Goal: Task Accomplishment & Management: Use online tool/utility

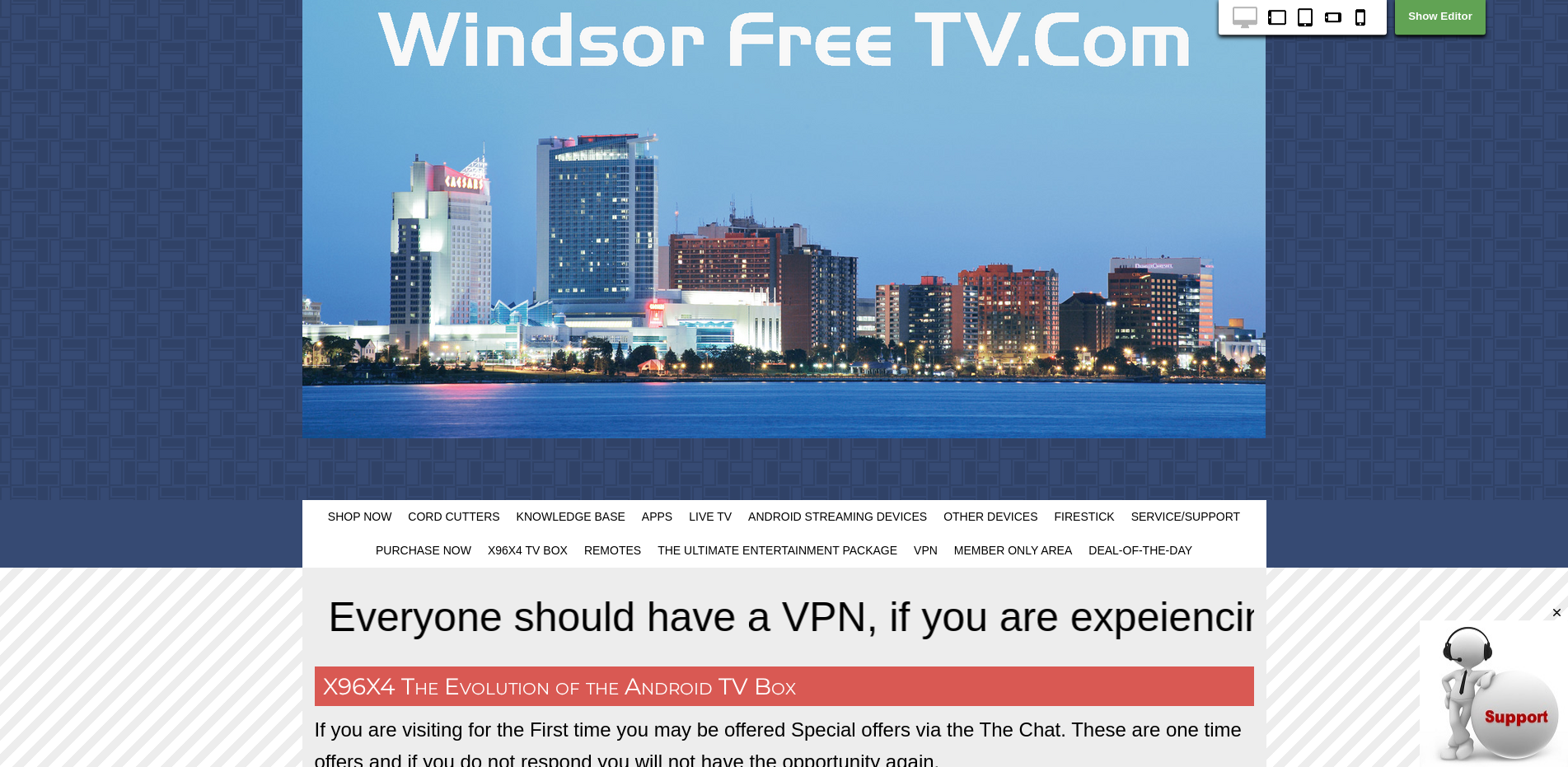
scroll to position [185, 0]
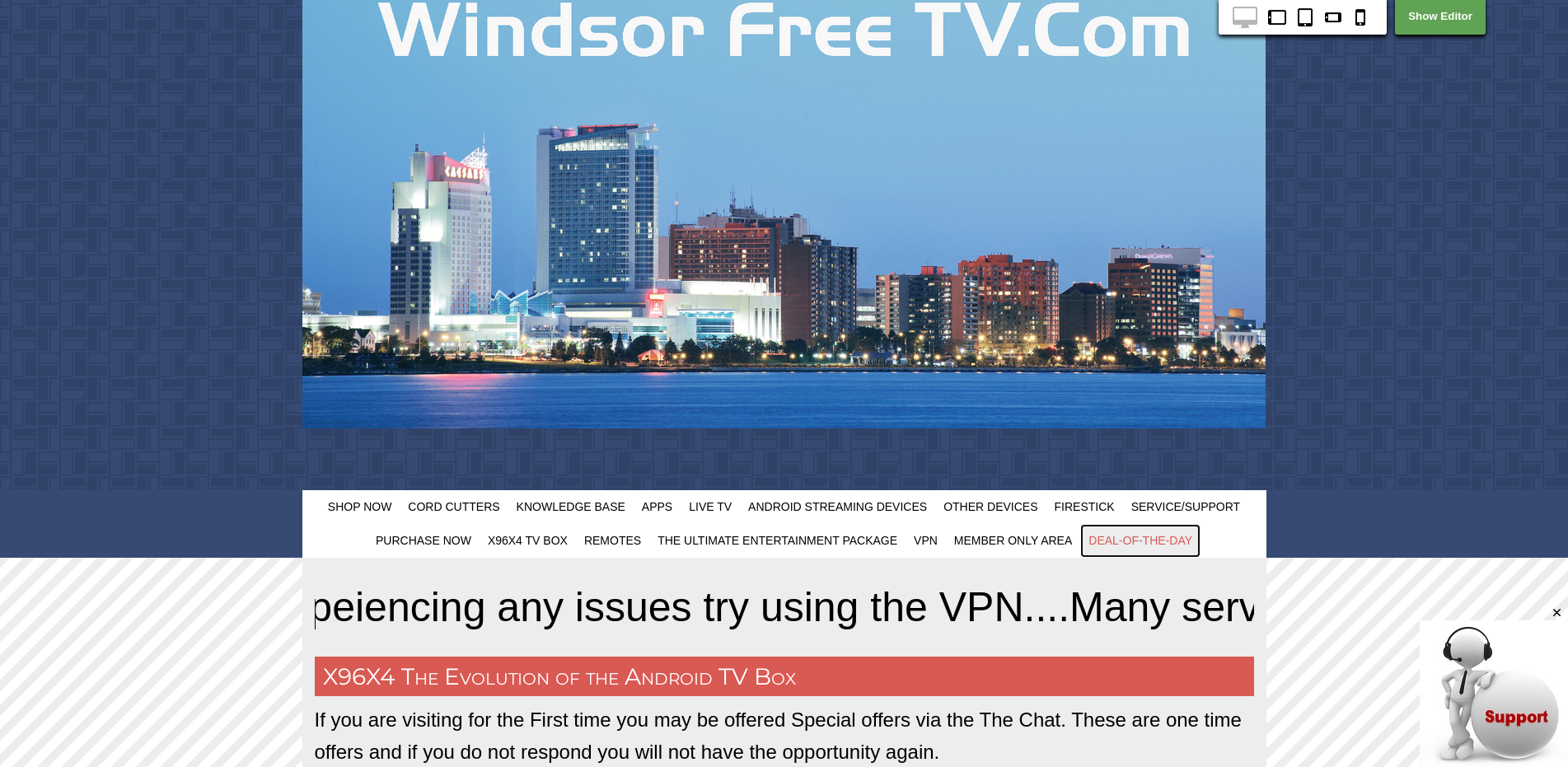
click at [1149, 541] on span "Deal-Of-The-Day" at bounding box center [1141, 540] width 104 height 13
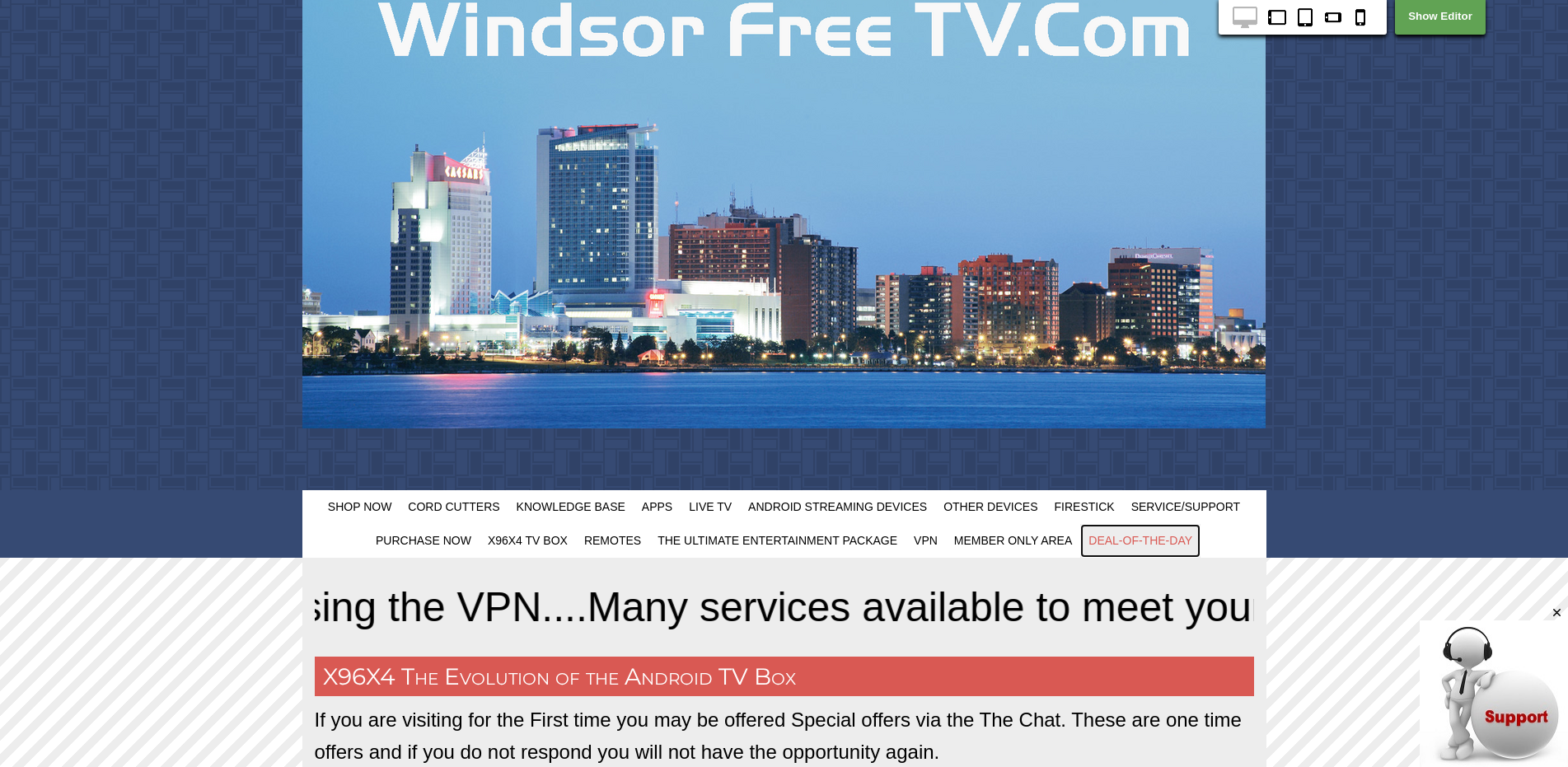
click at [1149, 541] on span "Deal-Of-The-Day" at bounding box center [1141, 540] width 104 height 13
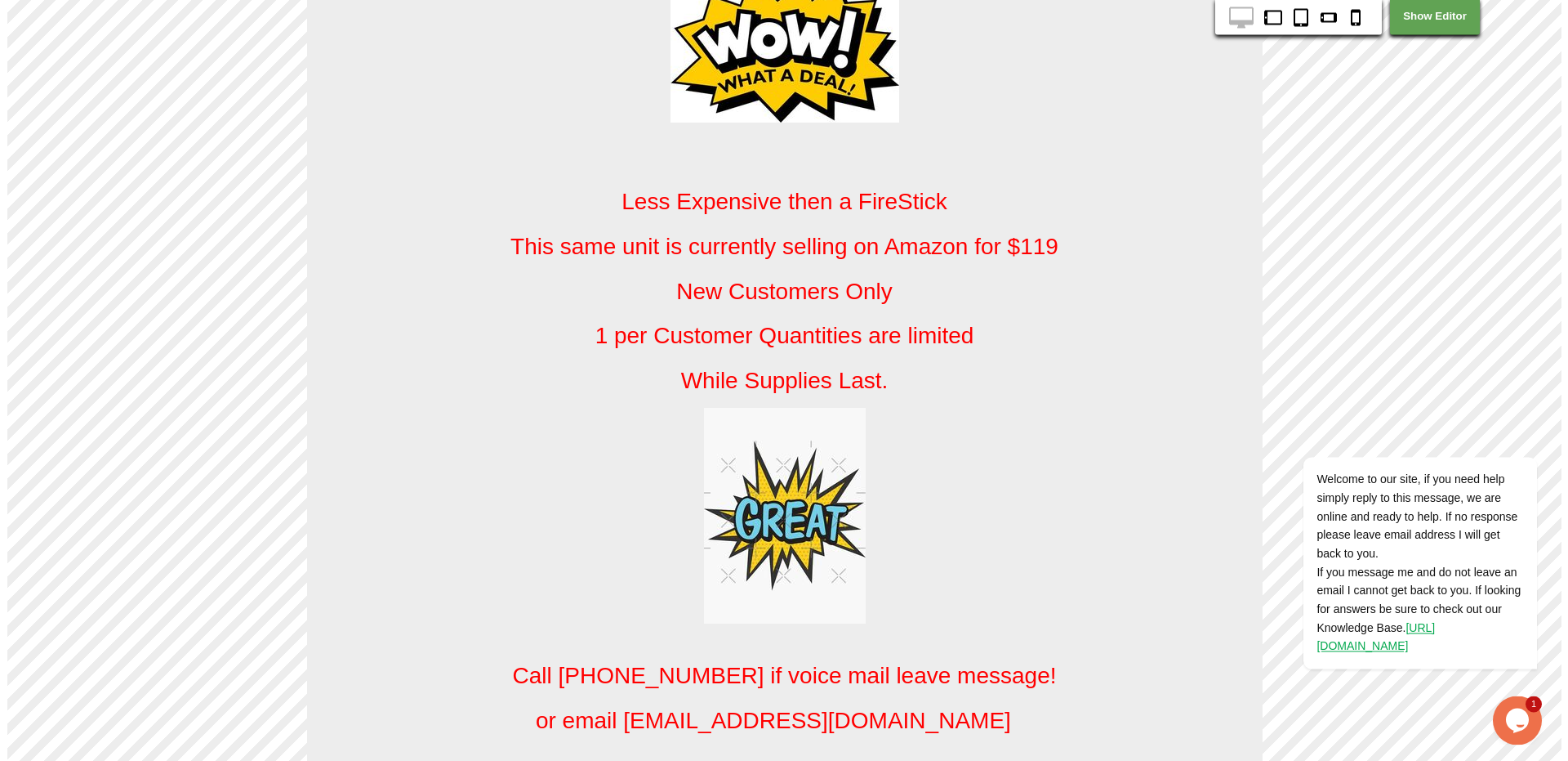
scroll to position [1470, 0]
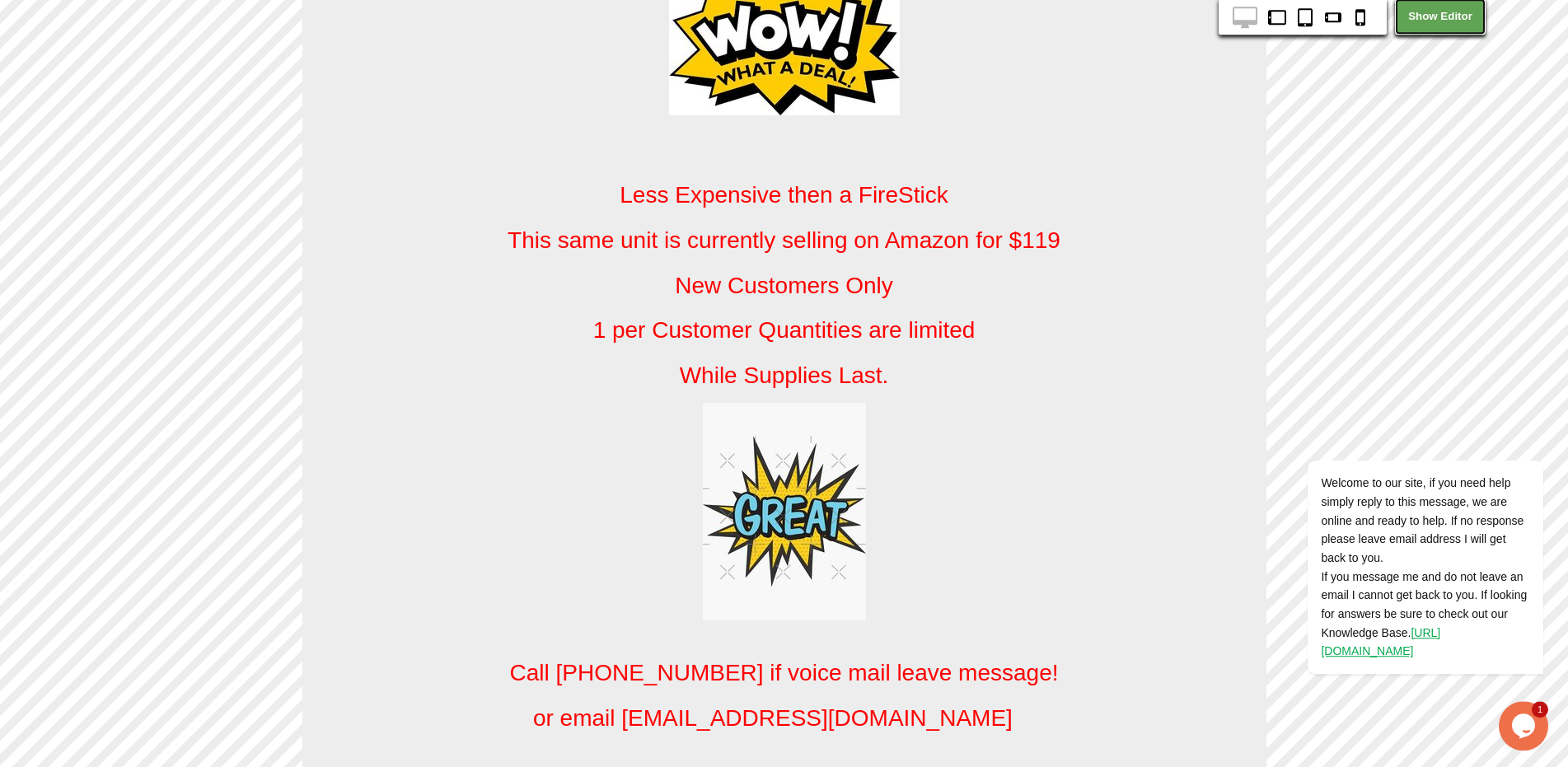
click at [1455, 25] on link "Show Editor" at bounding box center [1440, 16] width 90 height 36
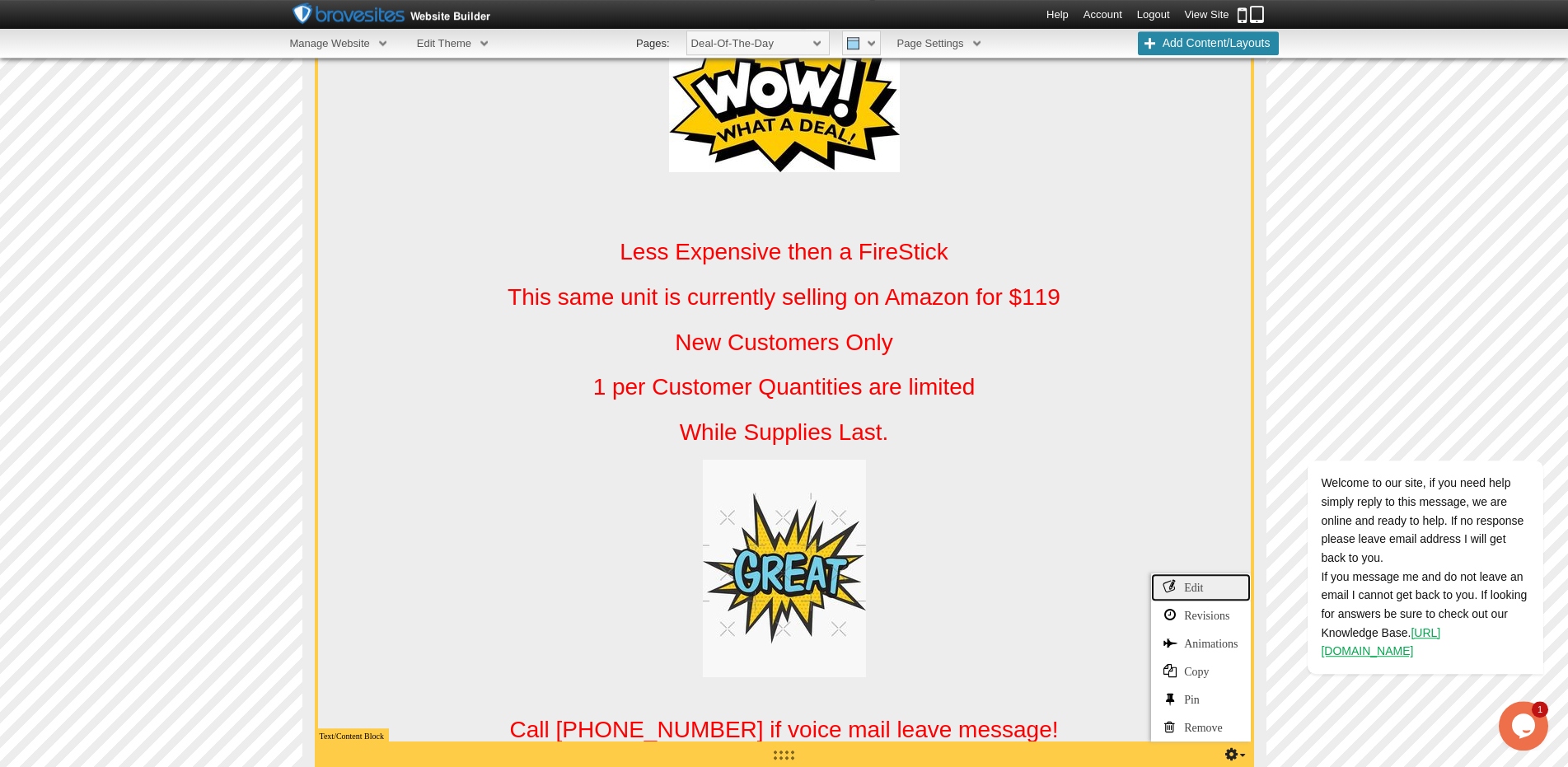
click at [1184, 596] on link "Edit" at bounding box center [1200, 587] width 99 height 28
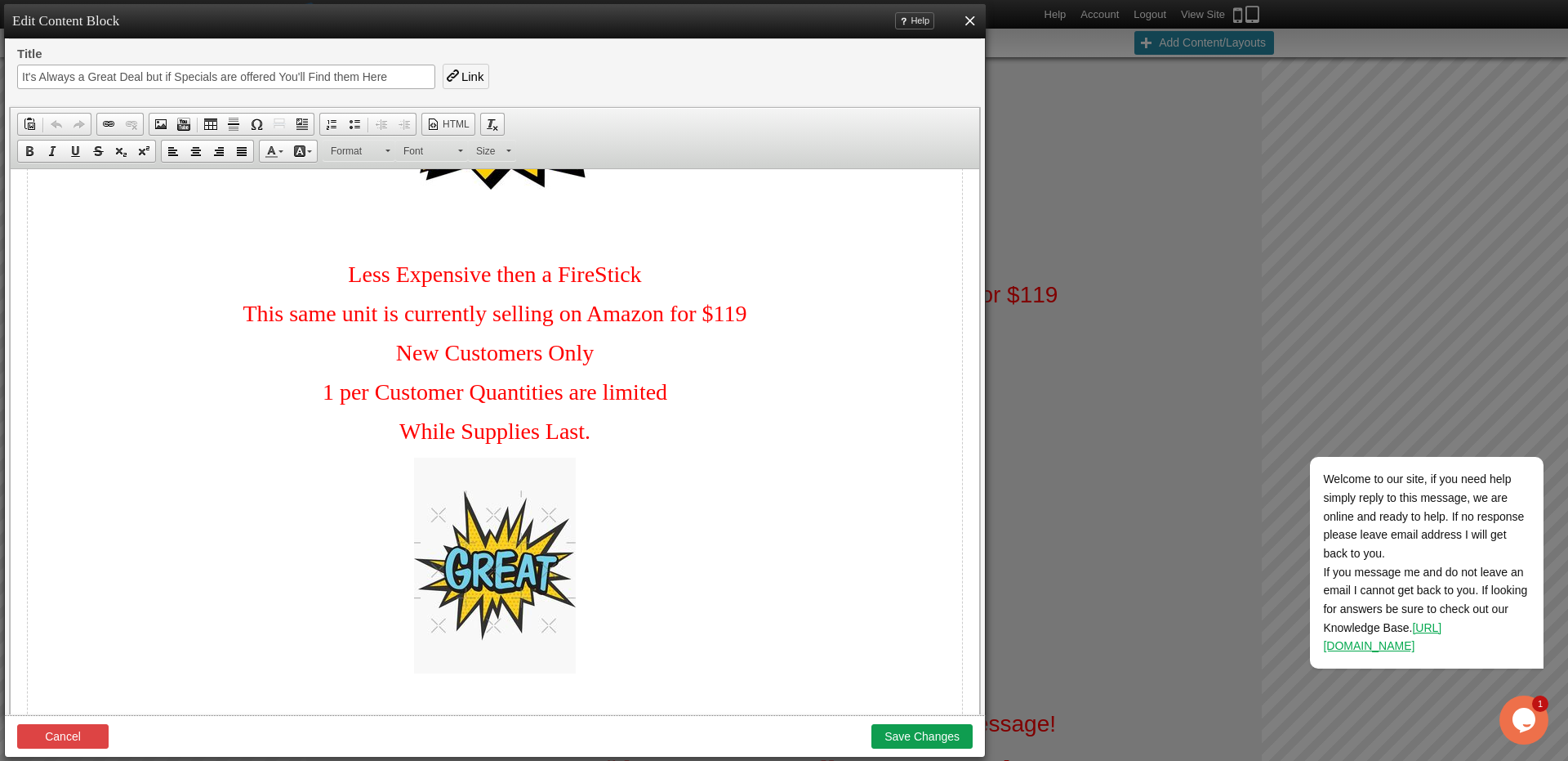
scroll to position [774, 0]
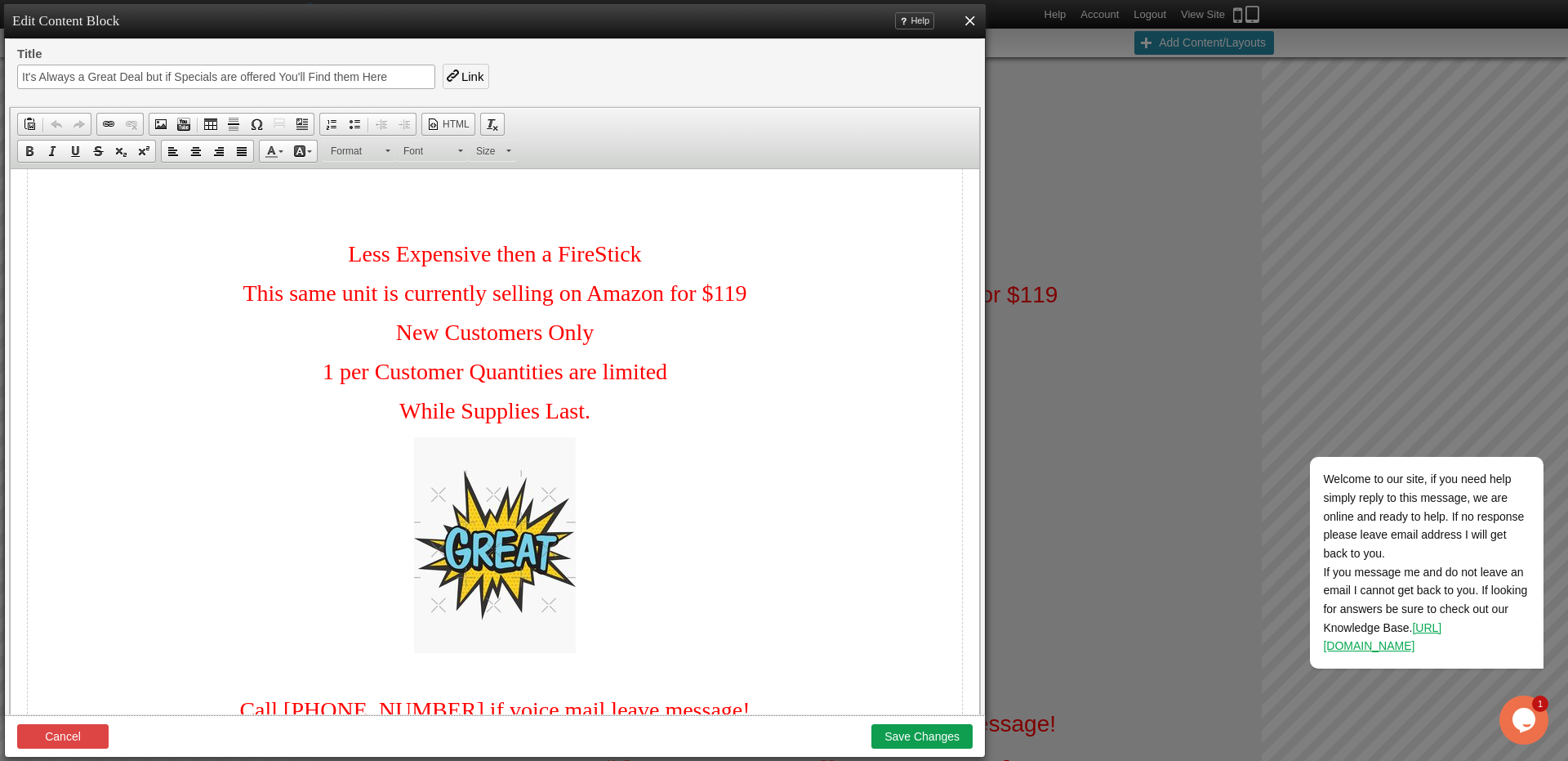
click at [600, 342] on p "New Customers Only" at bounding box center [495, 333] width 935 height 26
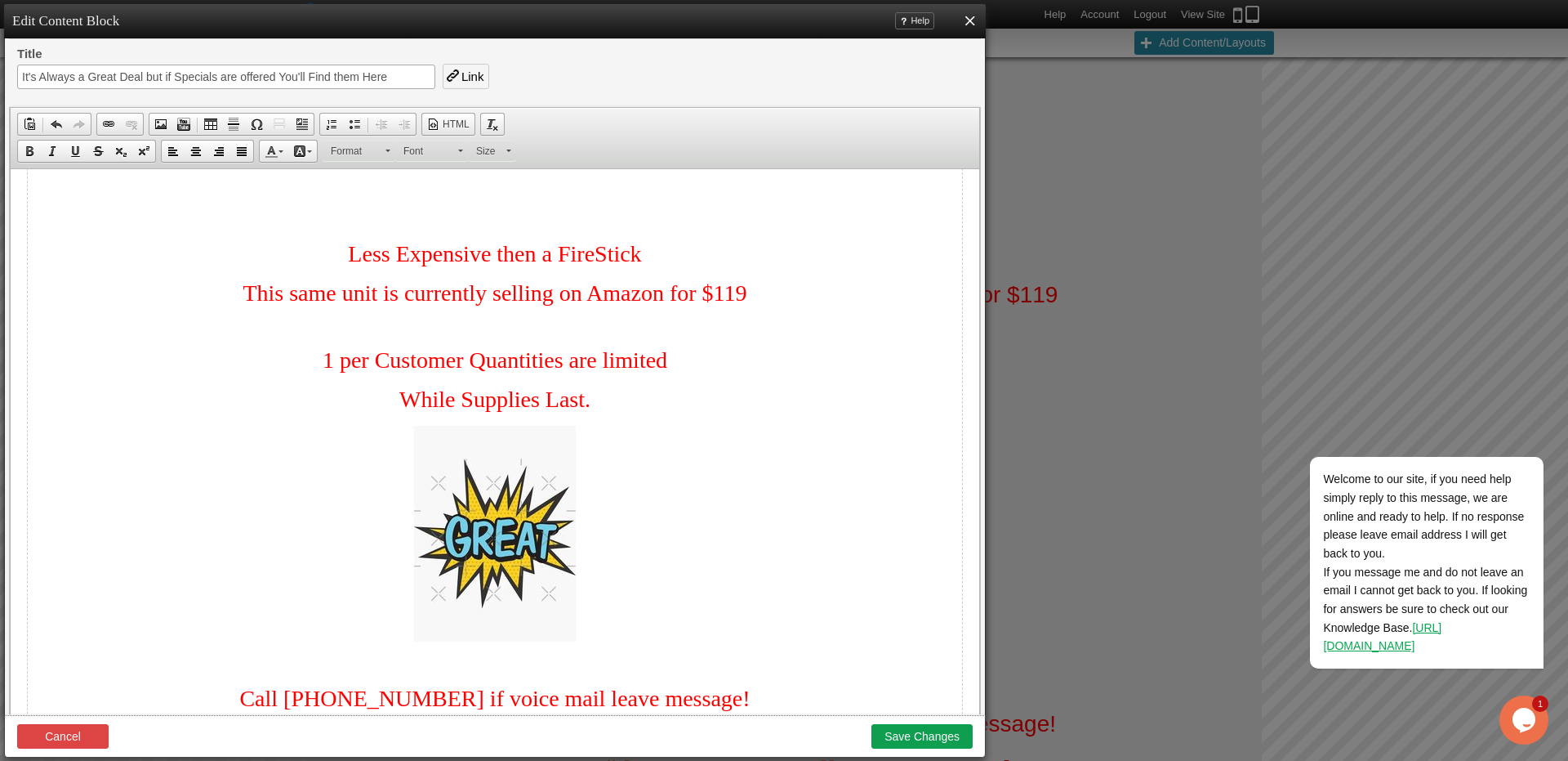
click at [458, 365] on span "1 per Customer Quantities are limited" at bounding box center [495, 360] width 345 height 25
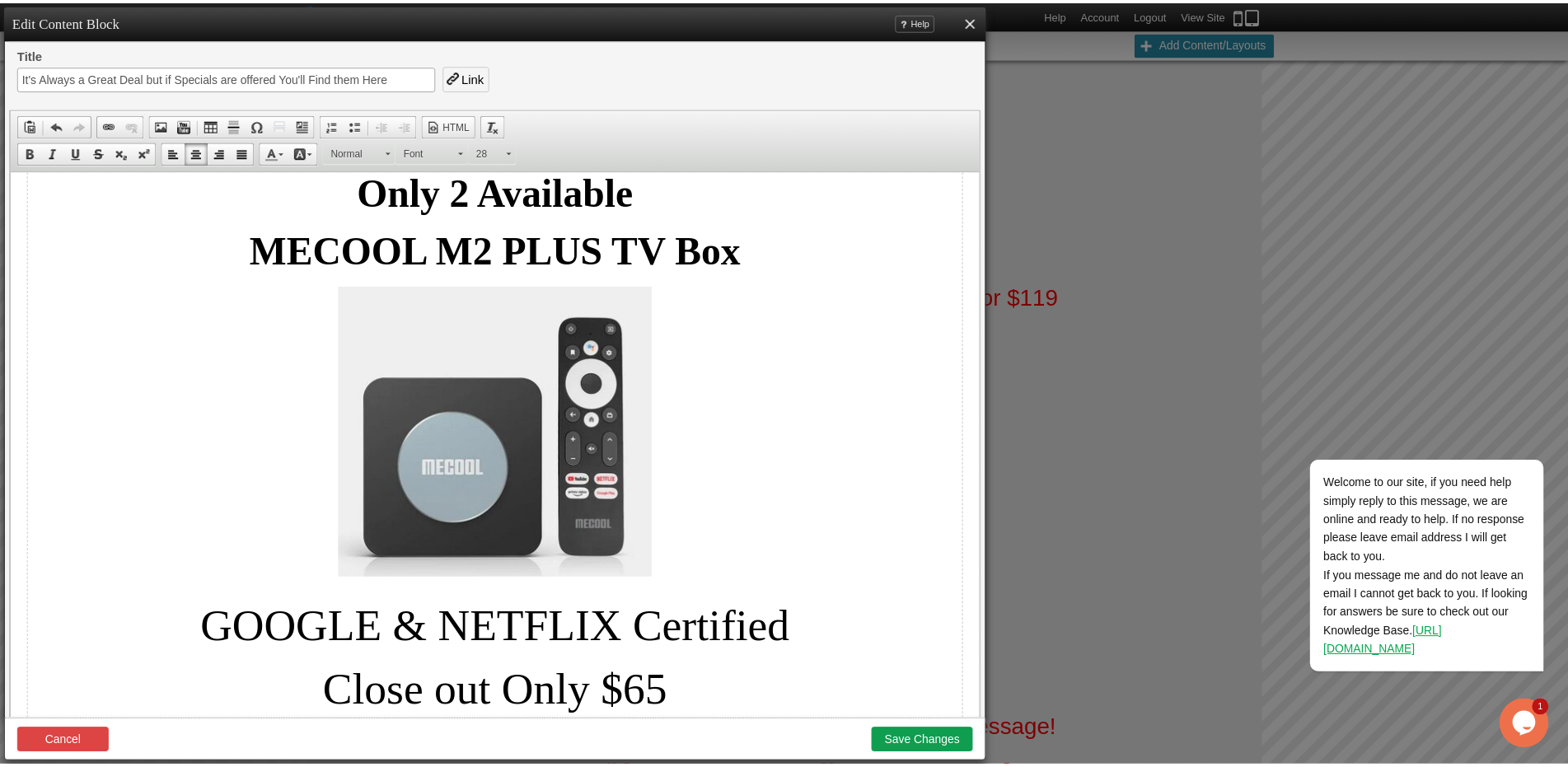
scroll to position [30, 0]
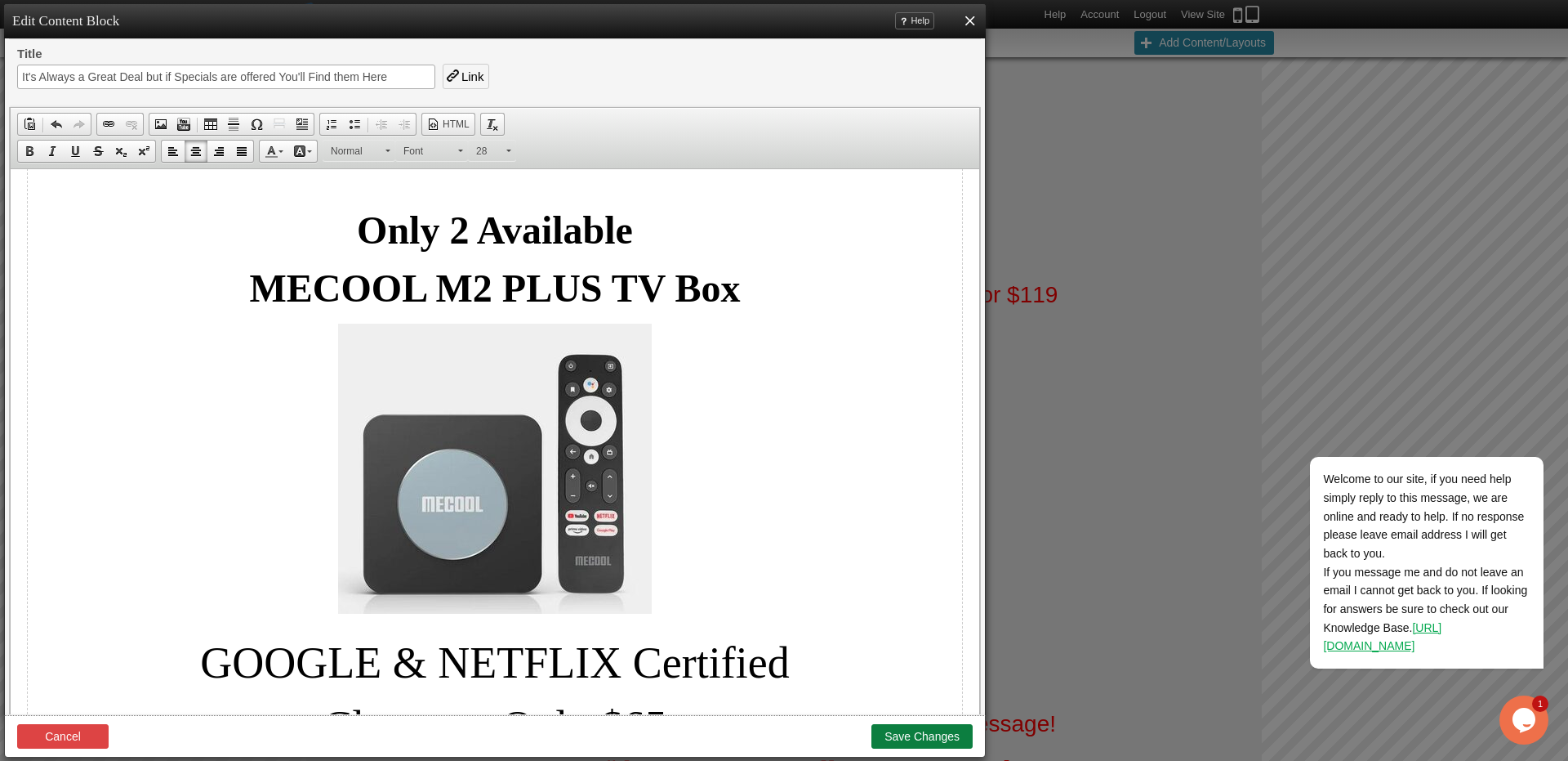
click at [920, 731] on button "Save Changes" at bounding box center [922, 736] width 101 height 24
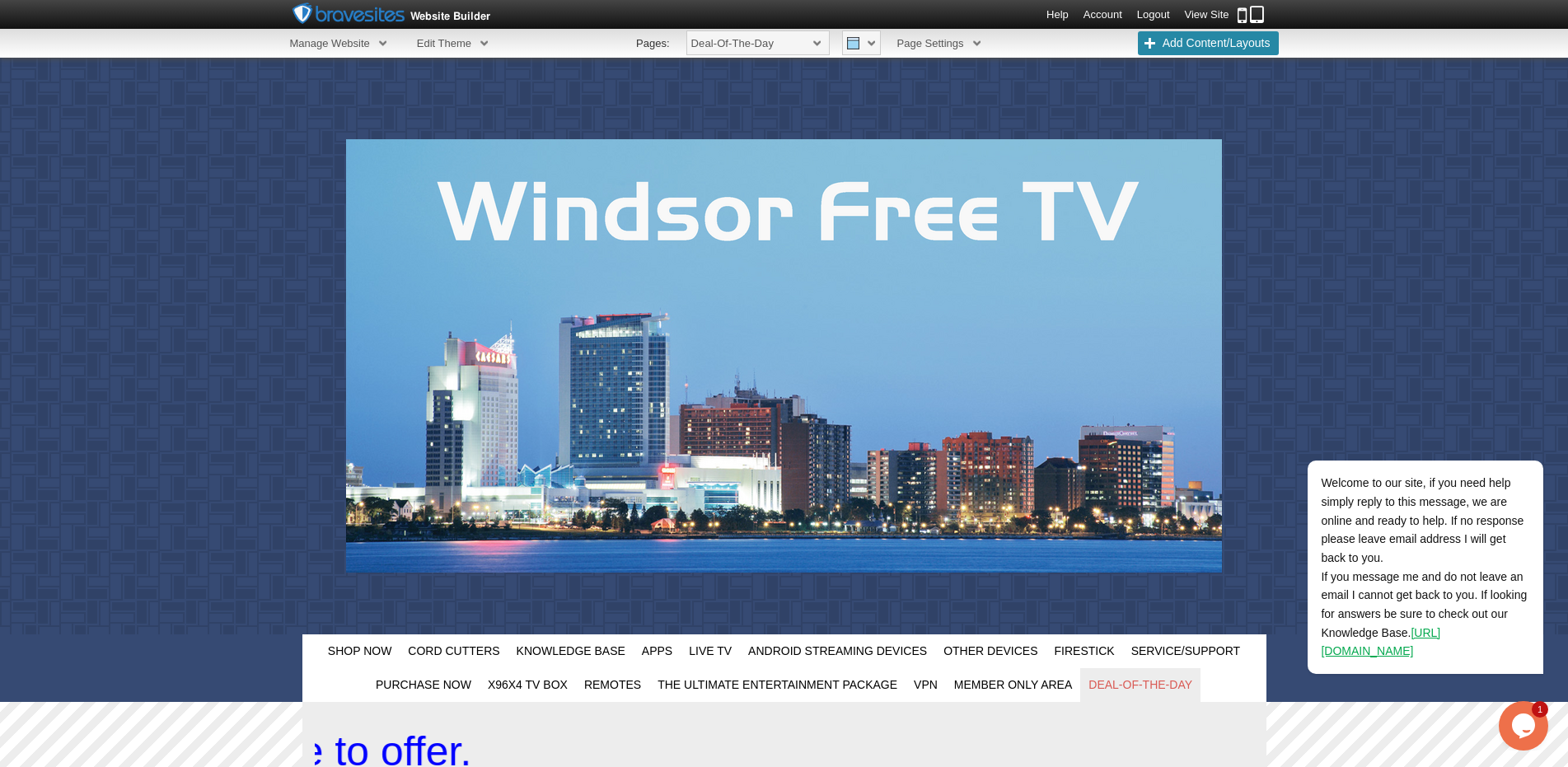
click at [1195, 13] on link "View Site" at bounding box center [1206, 15] width 45 height 13
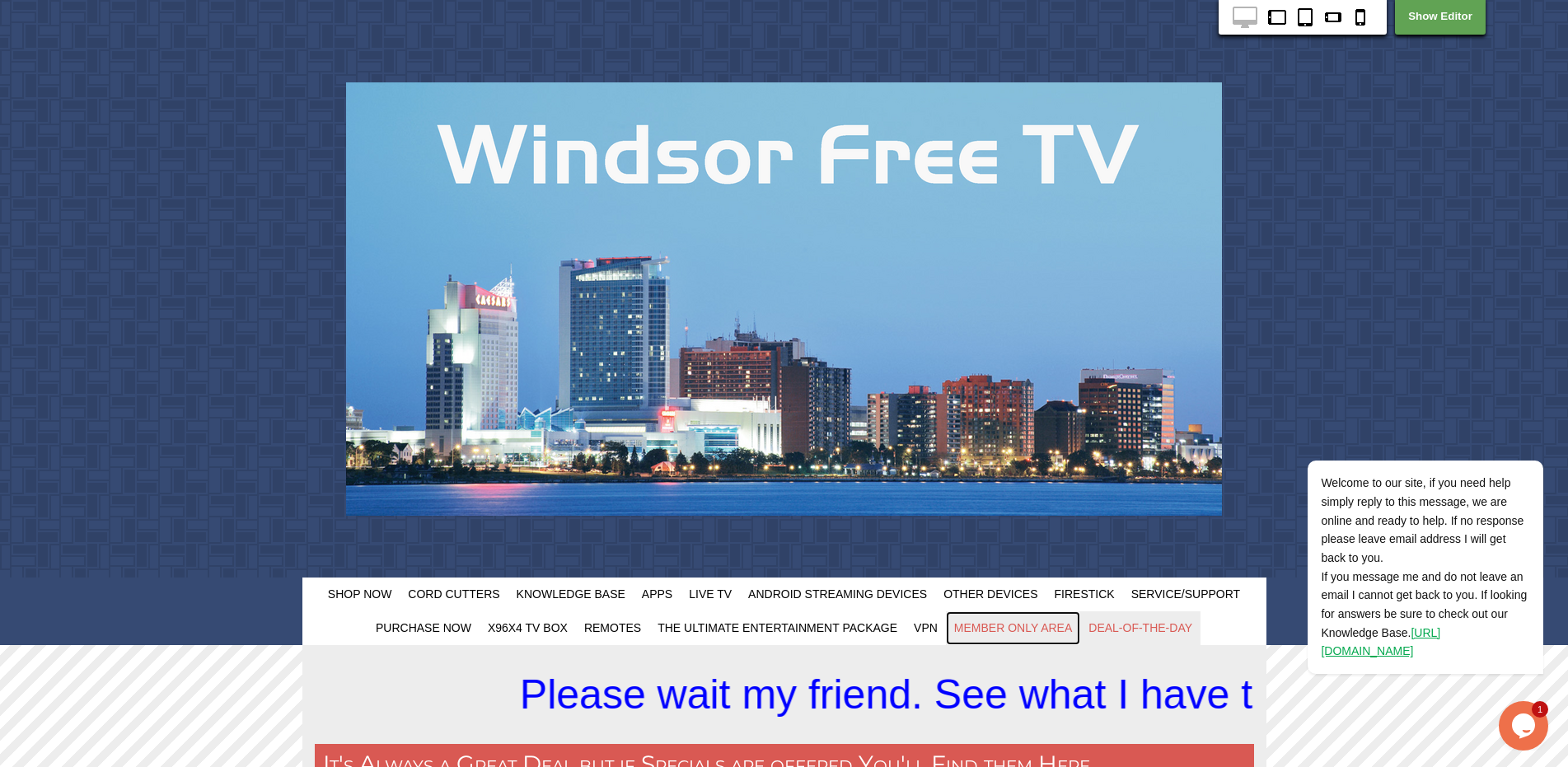
click at [1008, 625] on span "Member Only Area" at bounding box center [1012, 628] width 118 height 13
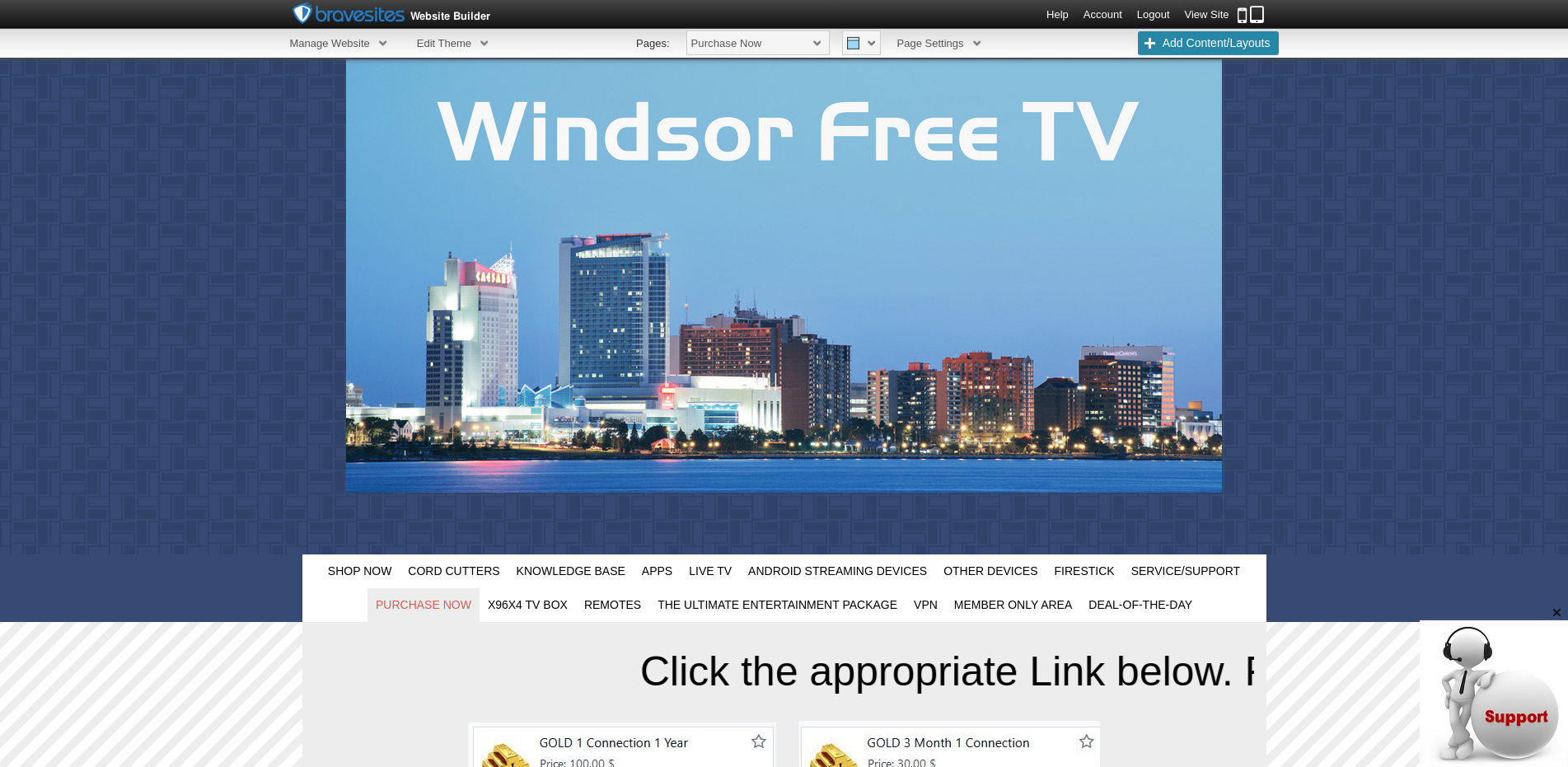
scroll to position [78, 0]
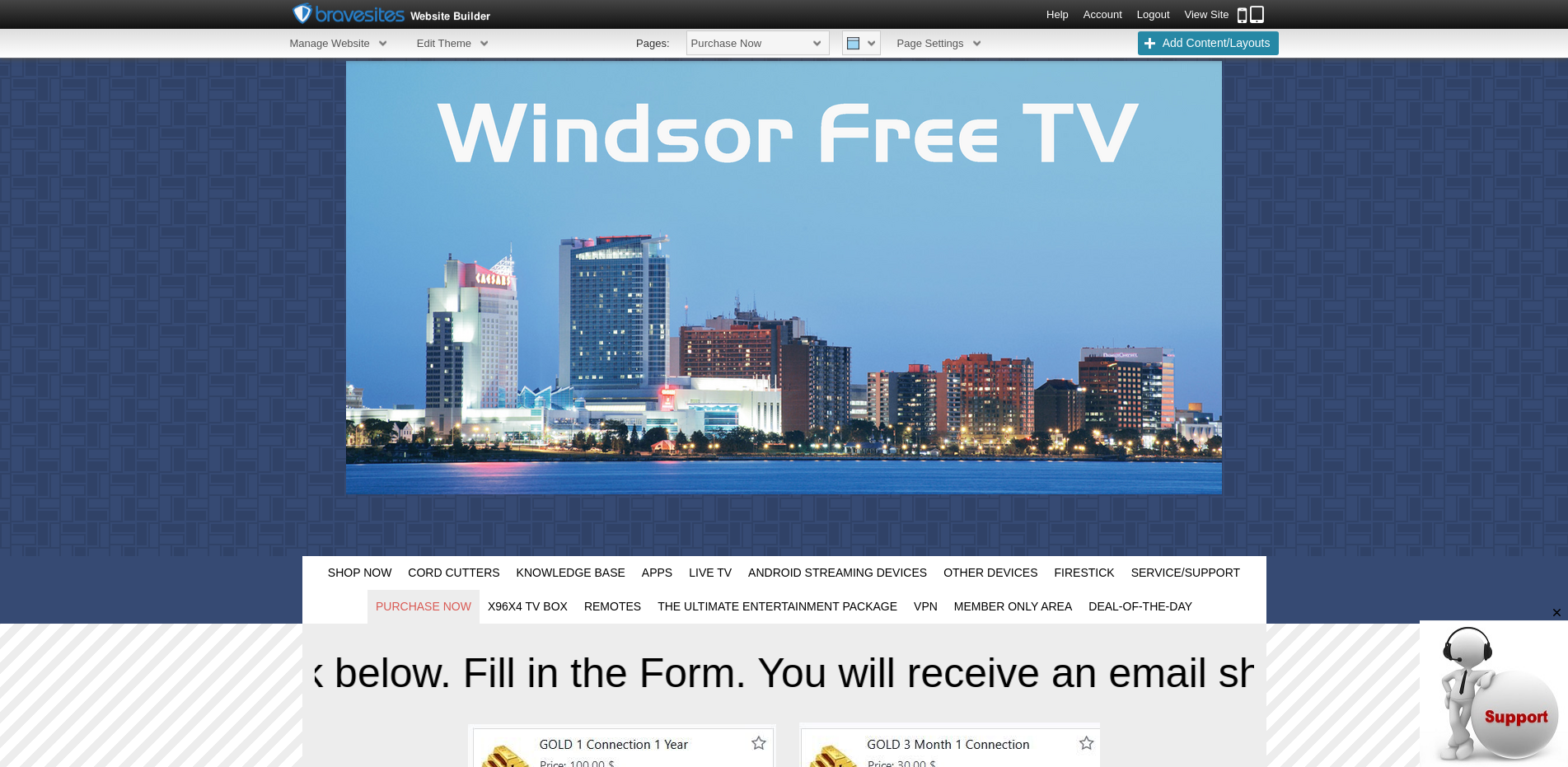
click at [1208, 13] on link "View Site" at bounding box center [1206, 15] width 45 height 13
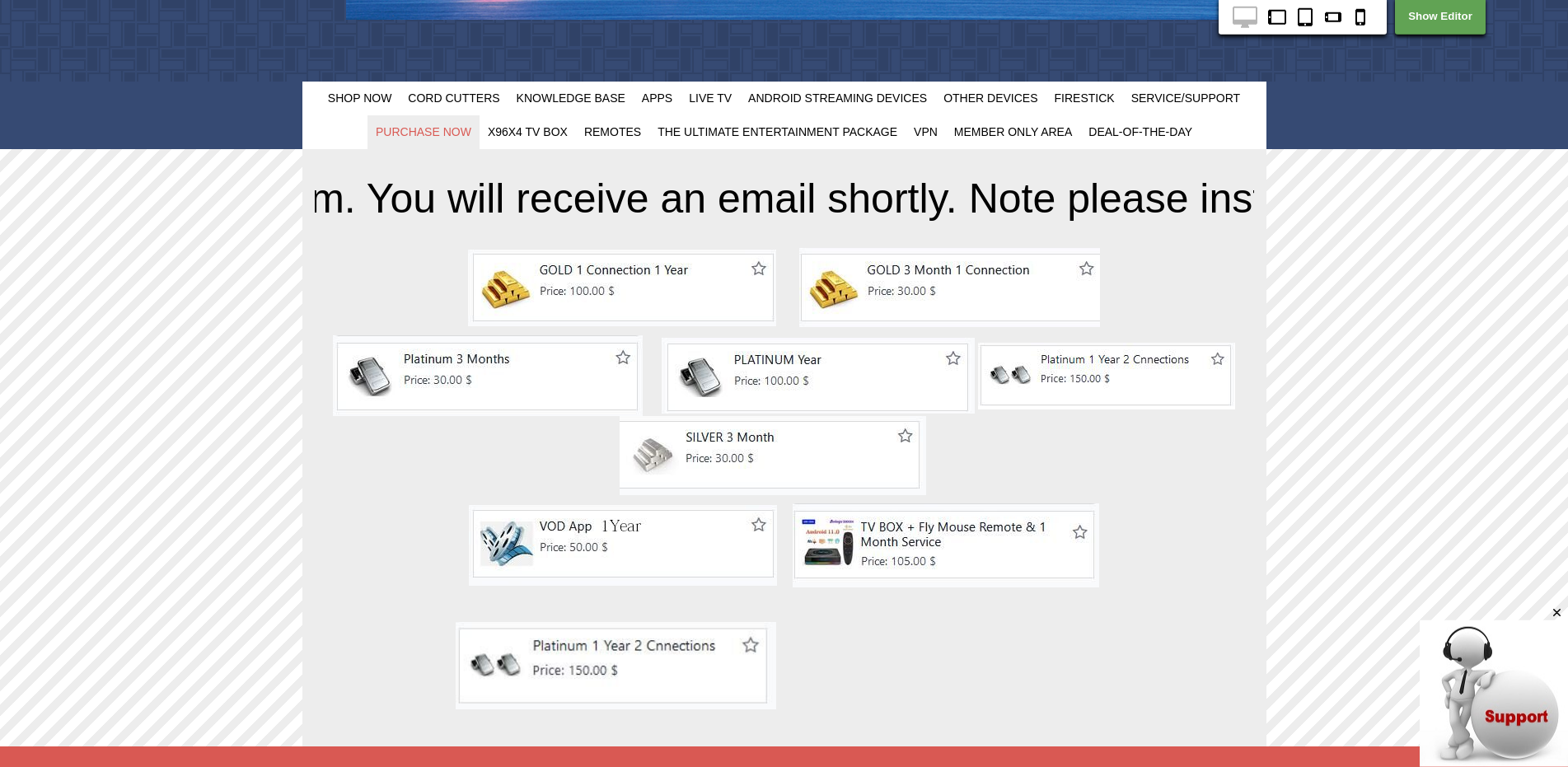
scroll to position [535, 0]
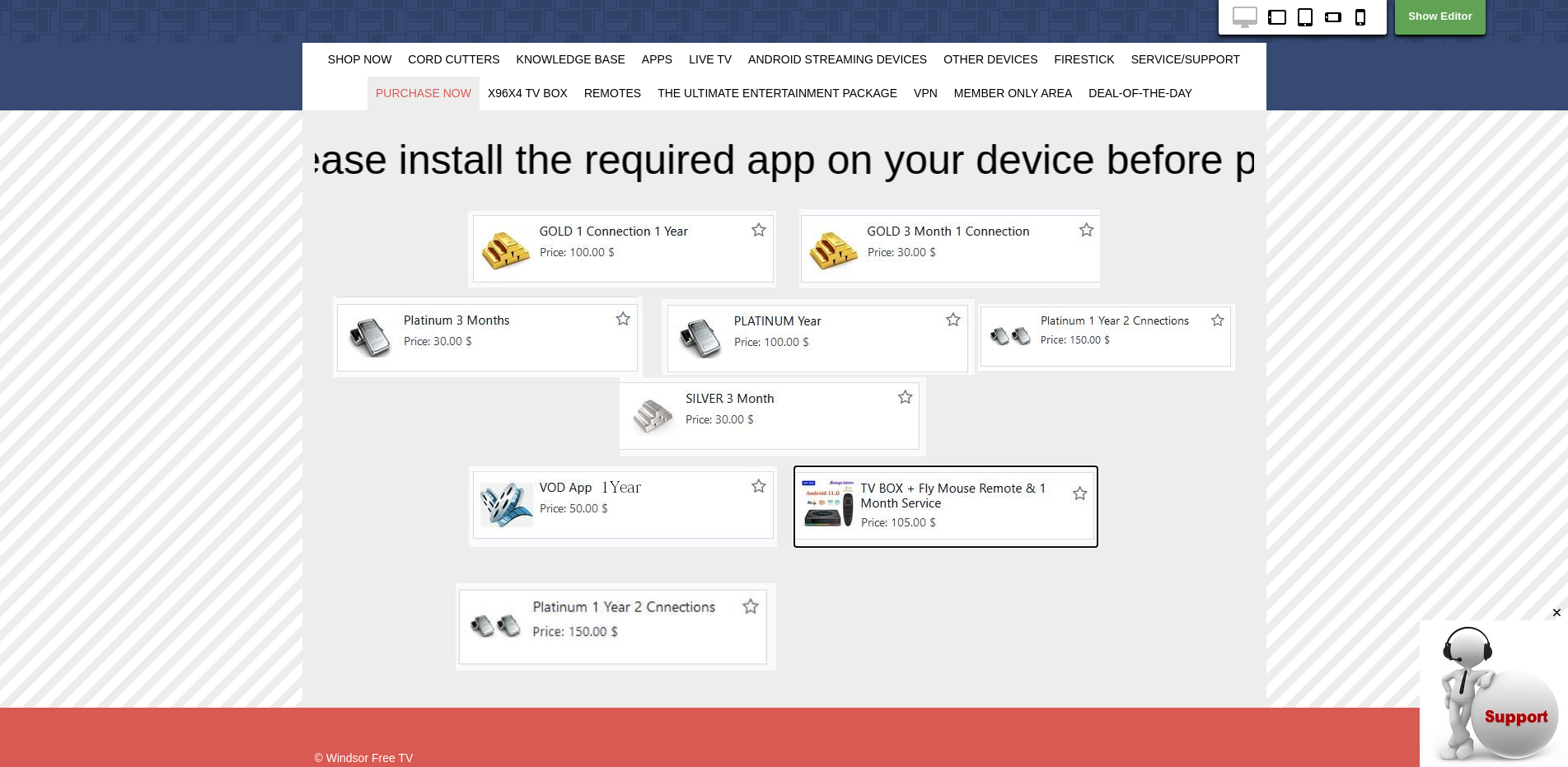
click at [926, 504] on img at bounding box center [946, 506] width 306 height 84
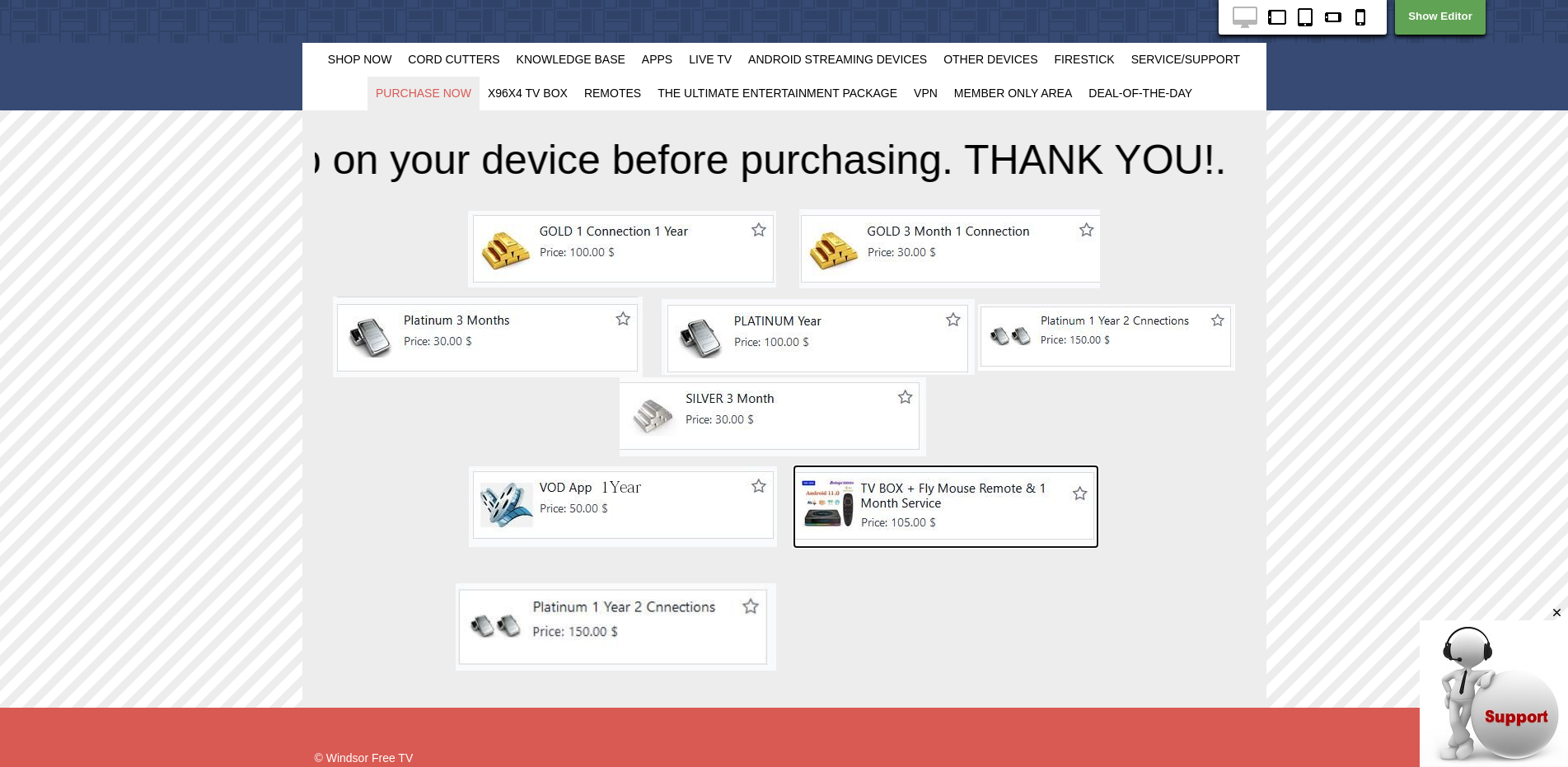
scroll to position [0, 0]
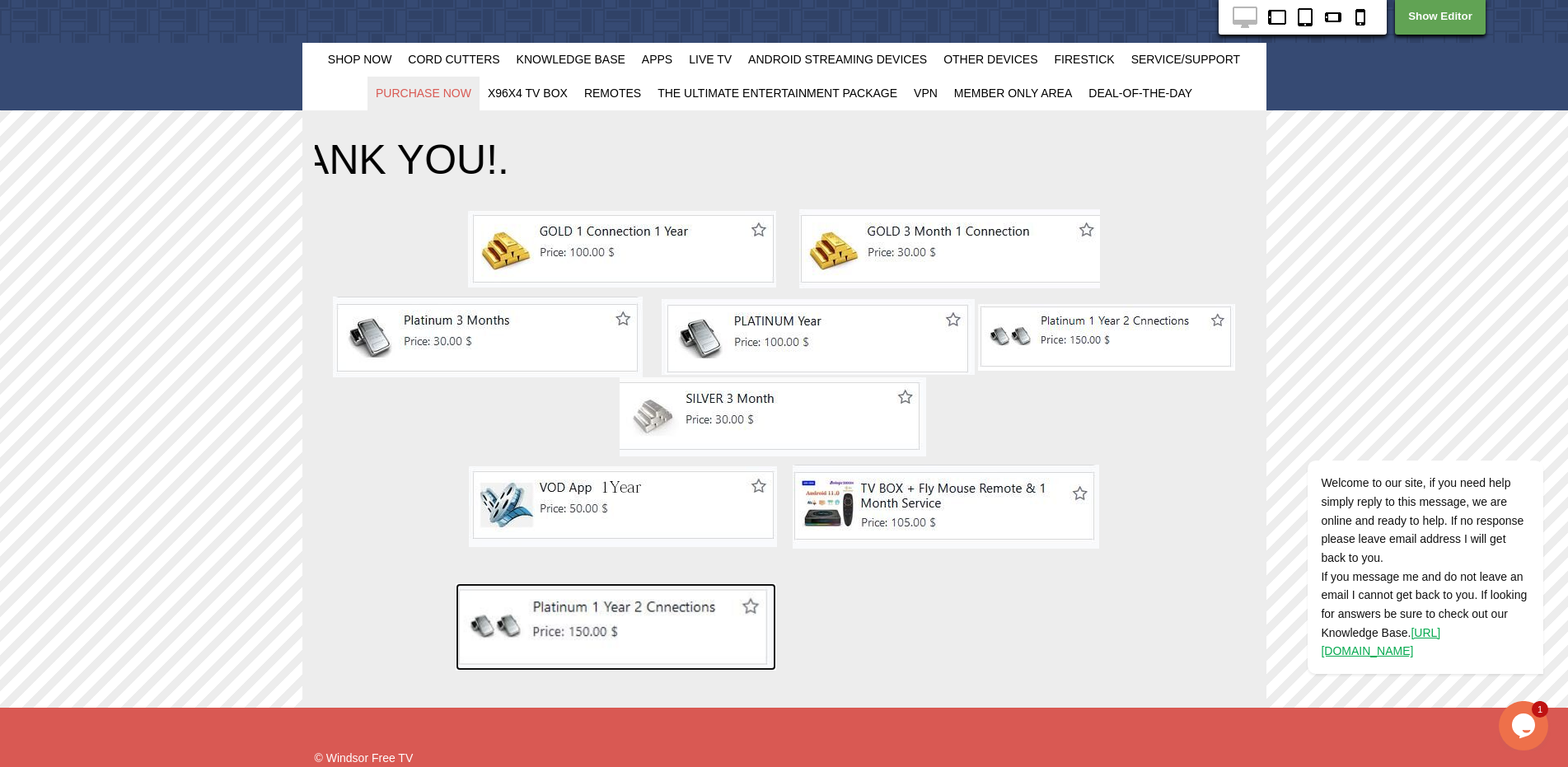
click at [633, 615] on img at bounding box center [616, 627] width 321 height 87
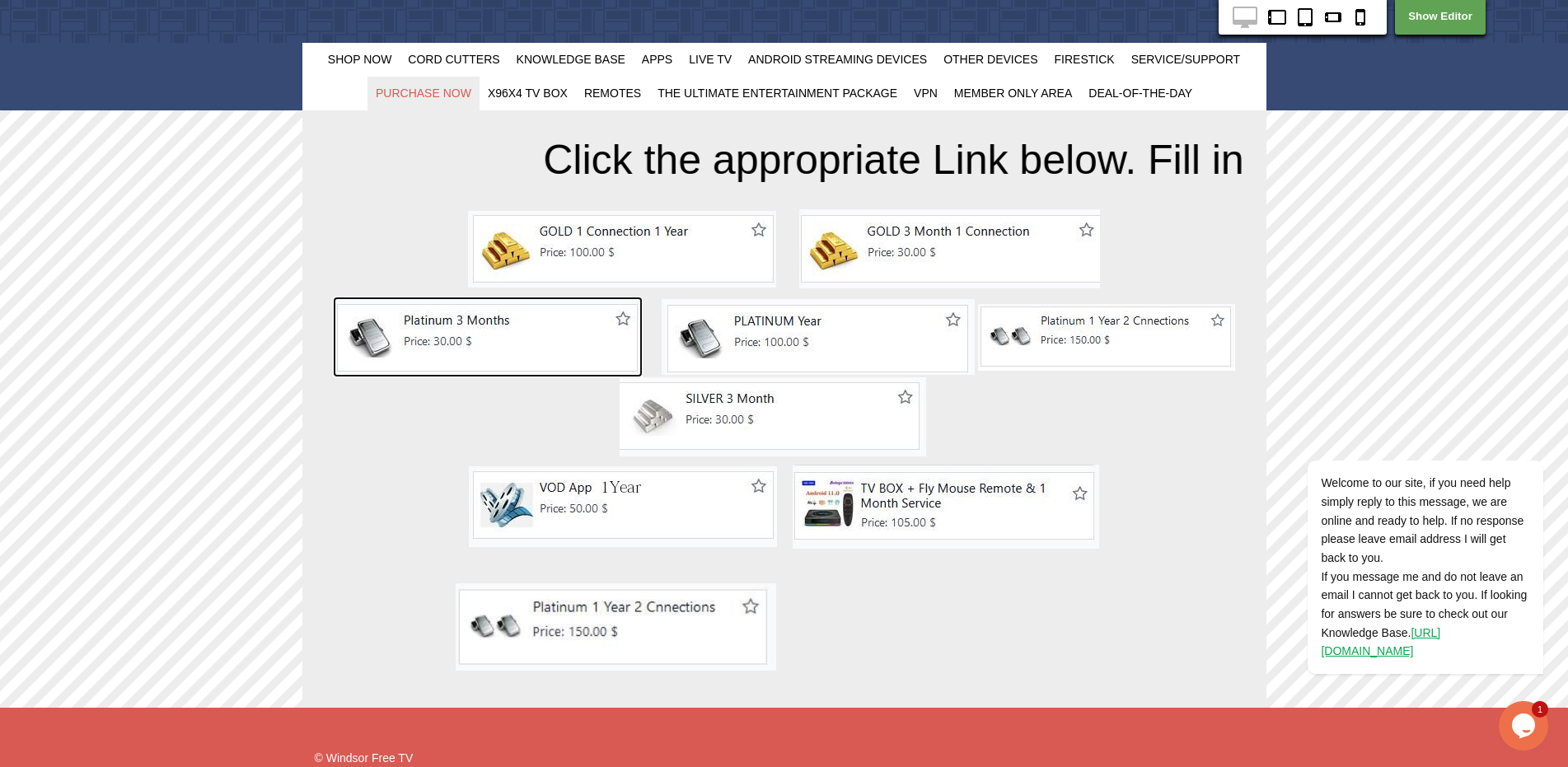
click at [460, 339] on img at bounding box center [487, 337] width 310 height 81
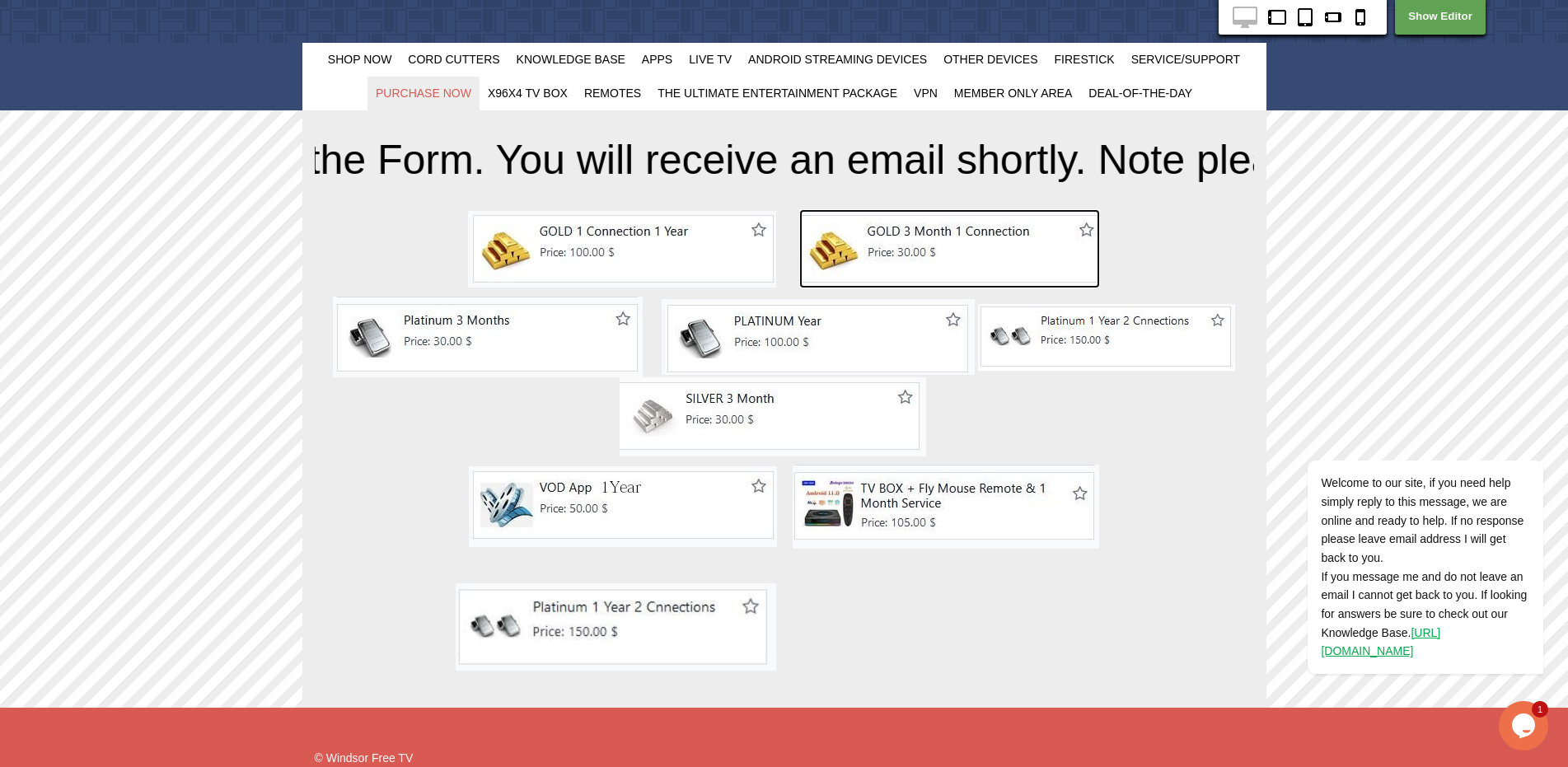
click at [908, 239] on img at bounding box center [949, 249] width 301 height 79
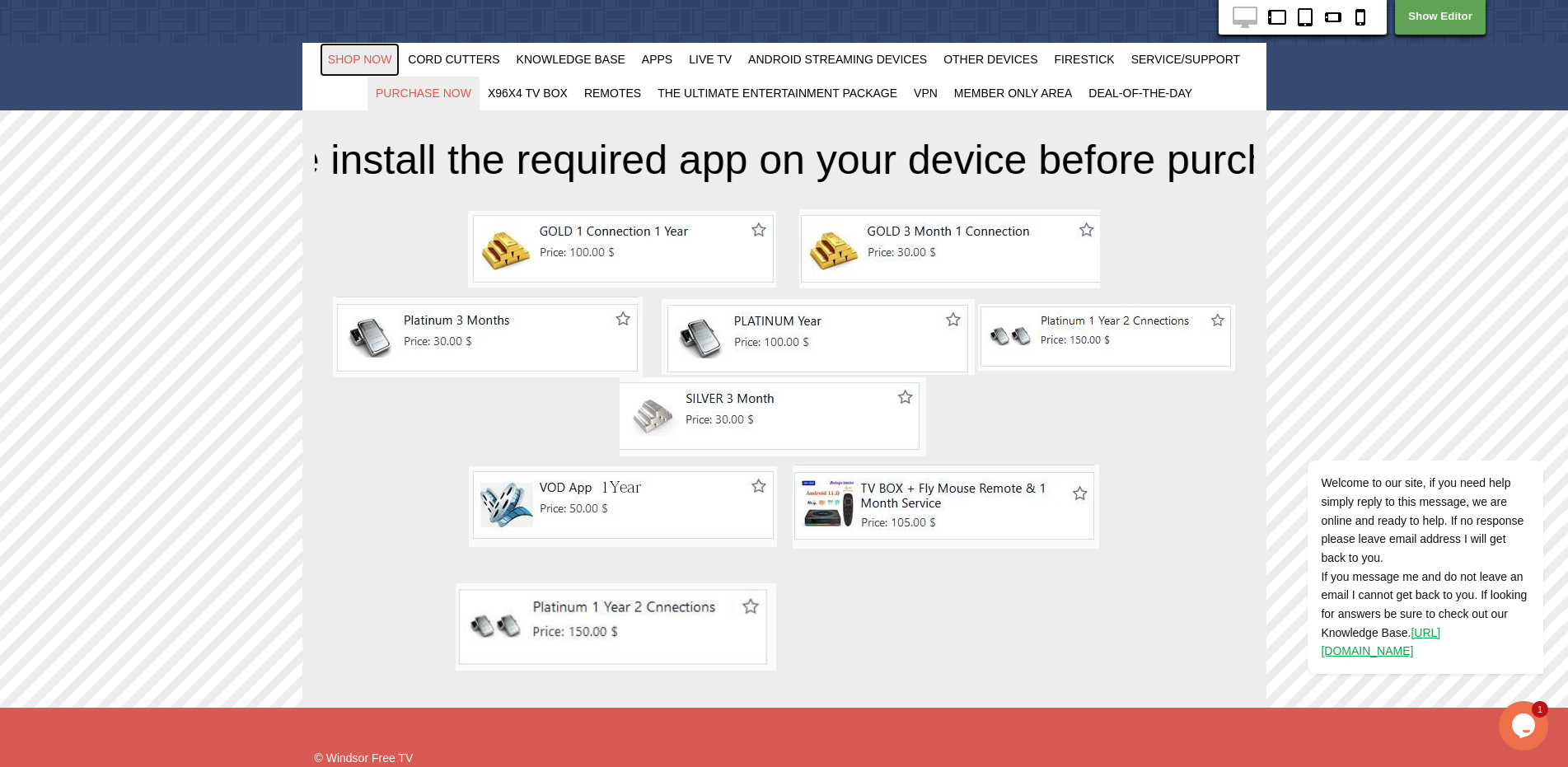
click at [354, 58] on span "Shop Now" at bounding box center [360, 59] width 65 height 13
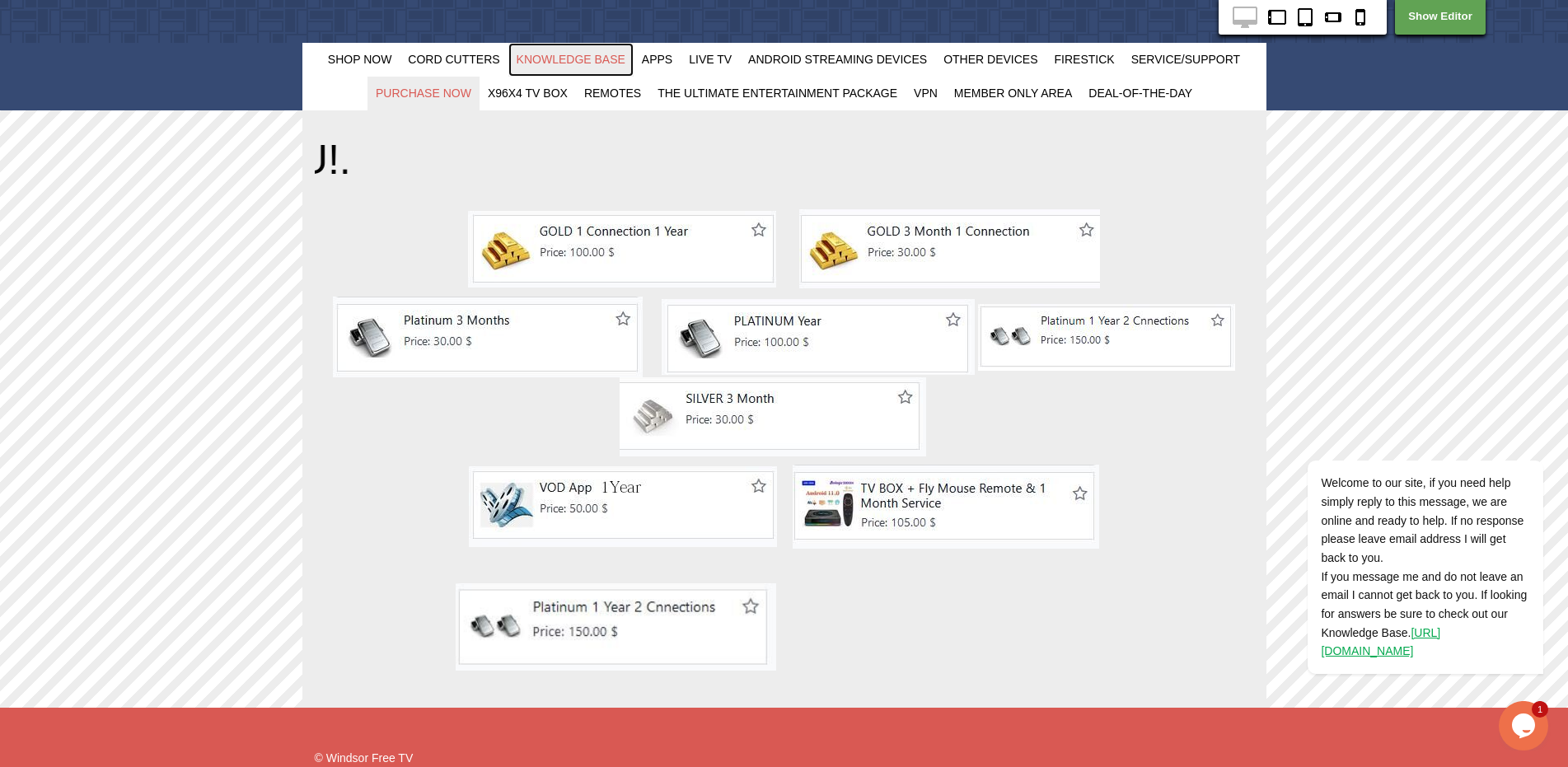
click at [561, 56] on span "Knowledge Base" at bounding box center [570, 59] width 108 height 13
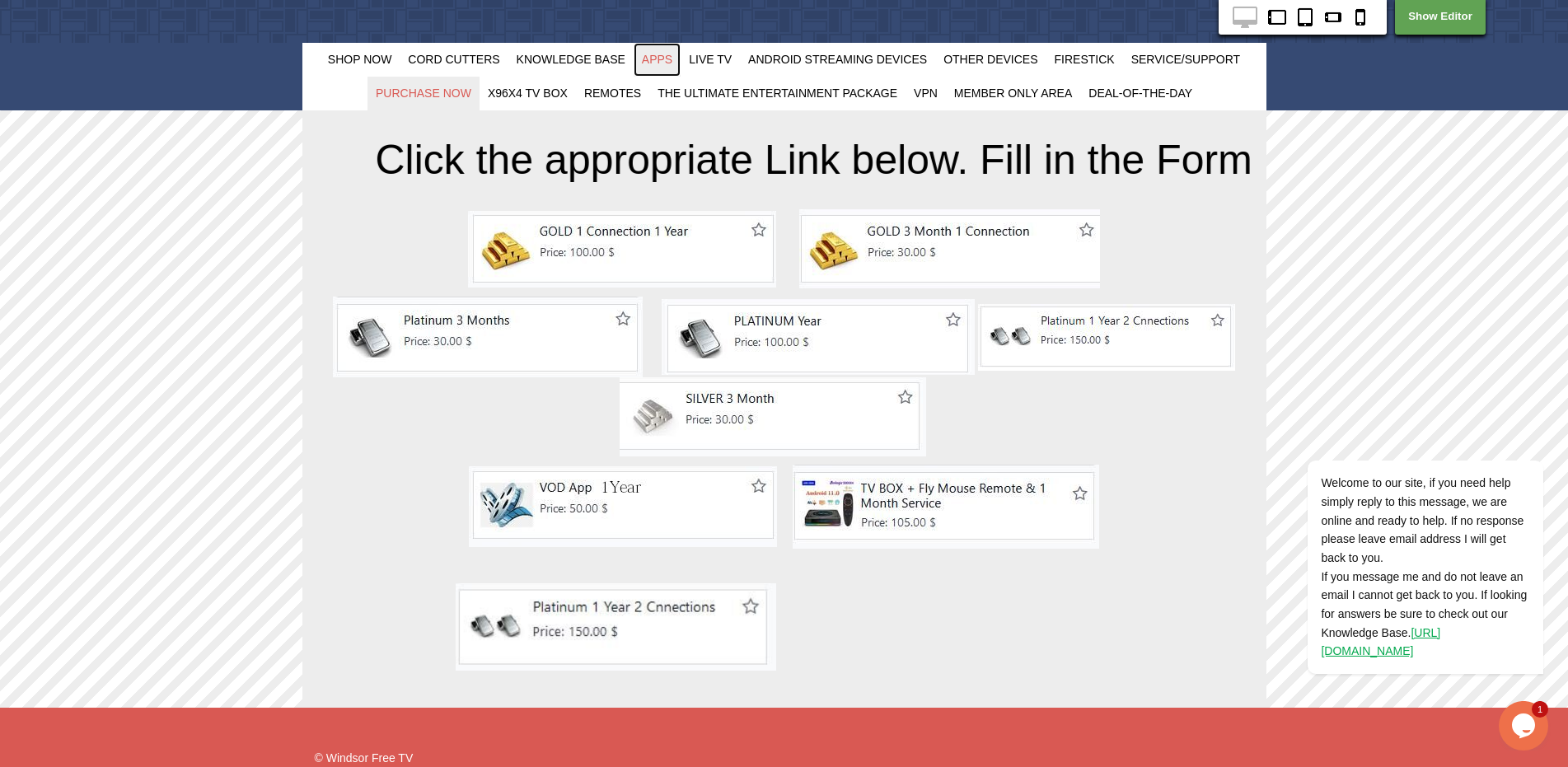
click at [659, 58] on span "Apps" at bounding box center [656, 59] width 30 height 13
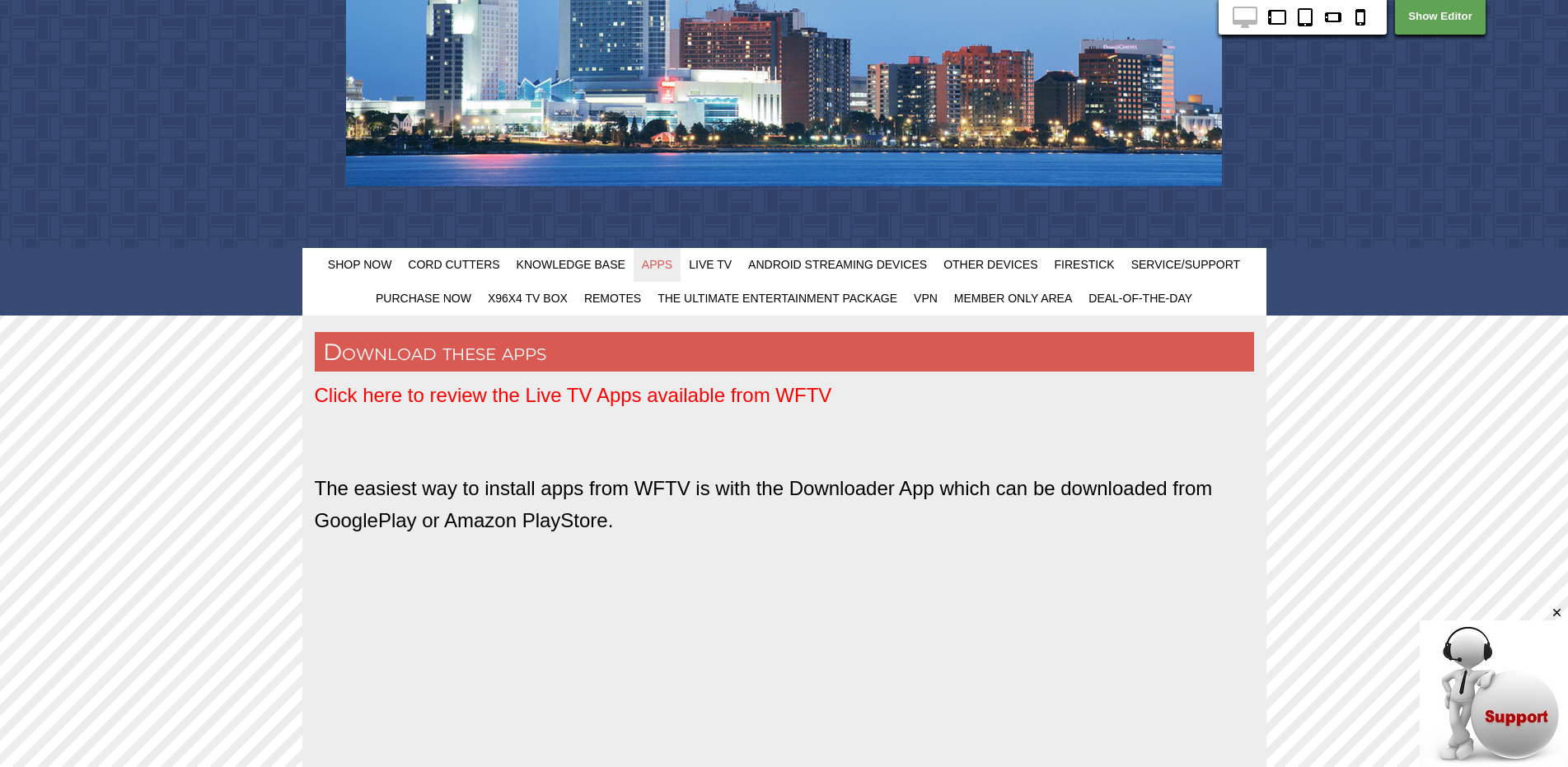
scroll to position [275, 0]
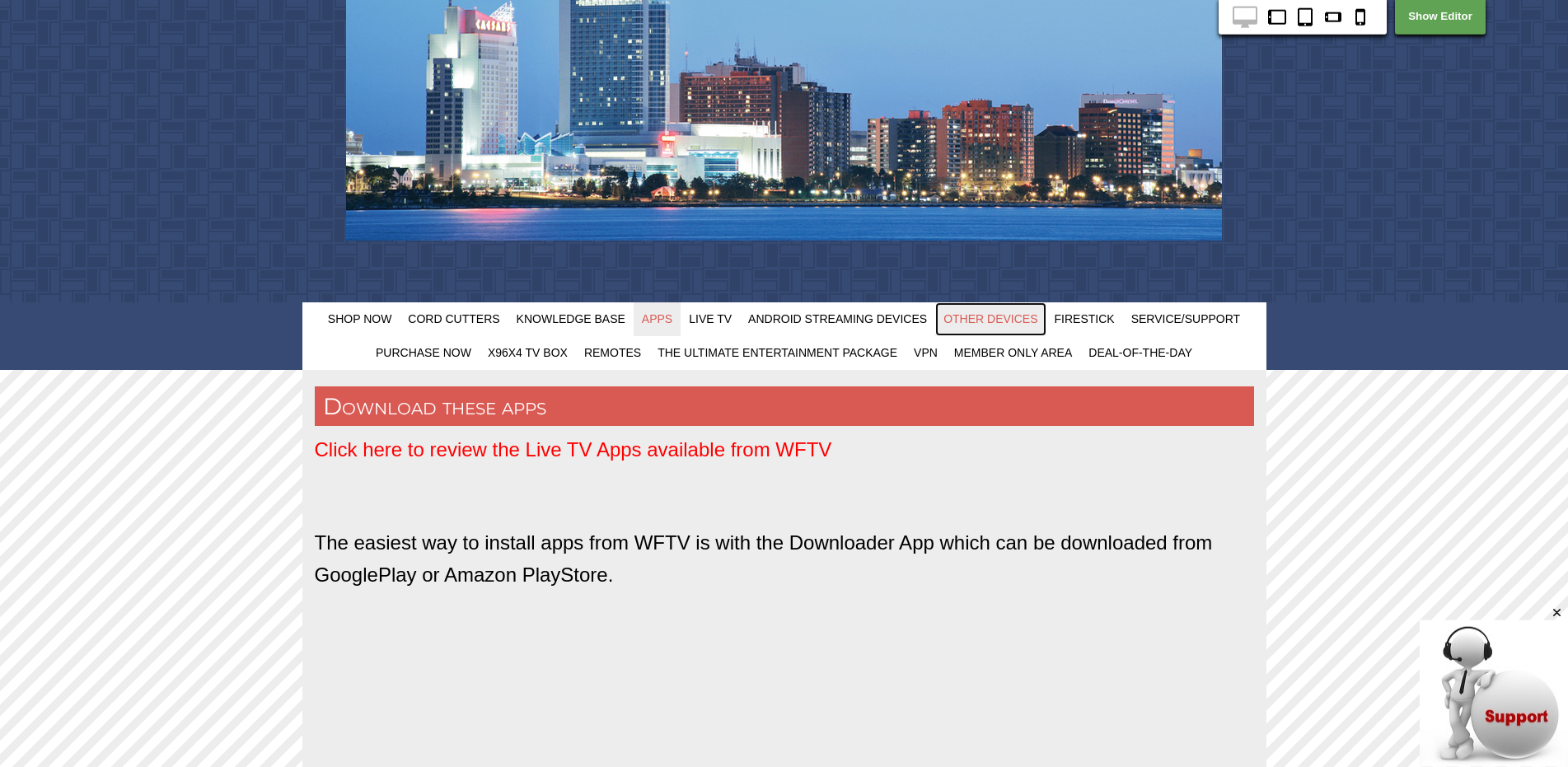
click at [994, 323] on span "Other Devices" at bounding box center [989, 319] width 94 height 13
